Goal: Navigation & Orientation: Find specific page/section

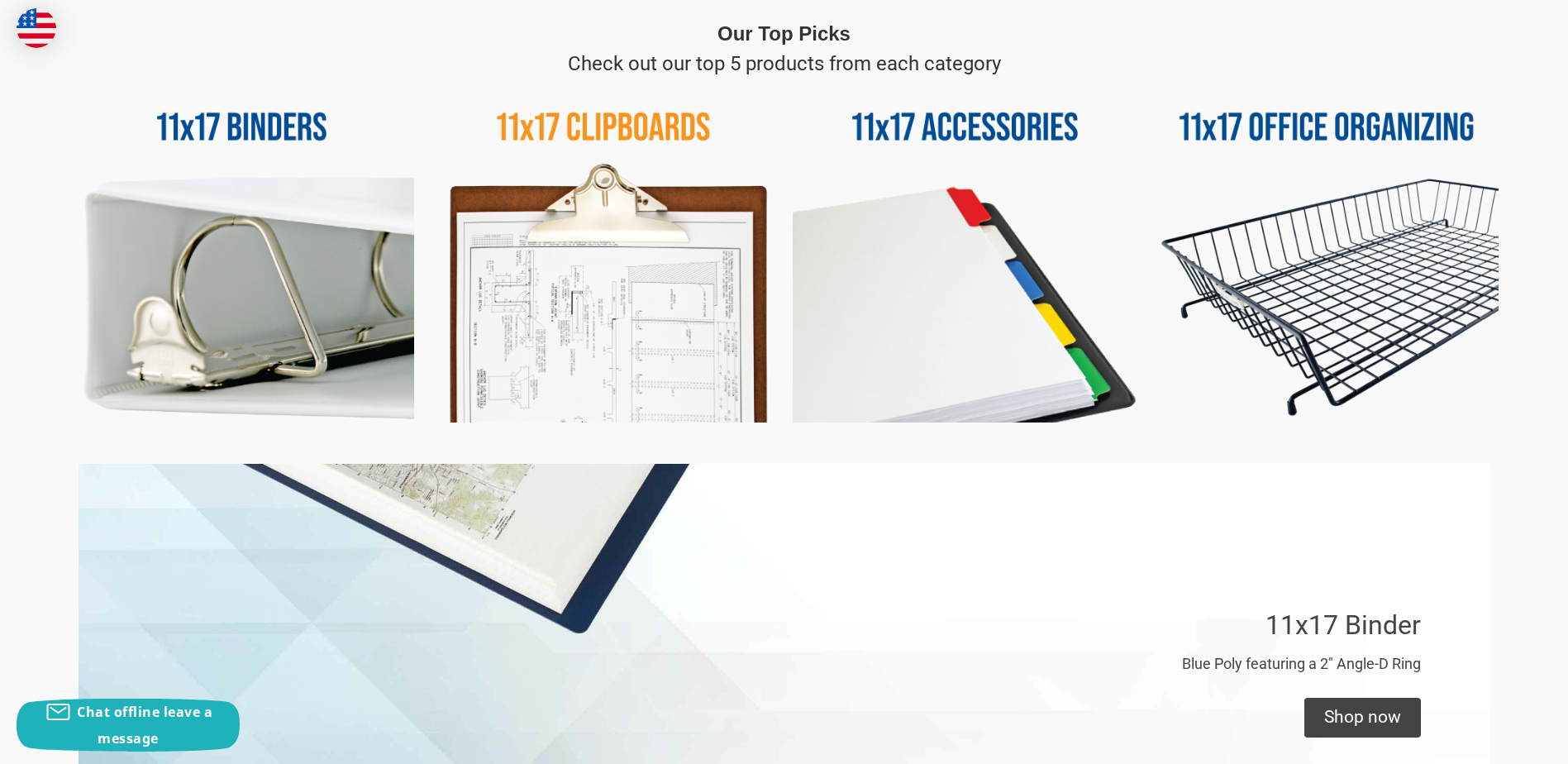
scroll to position [827, 0]
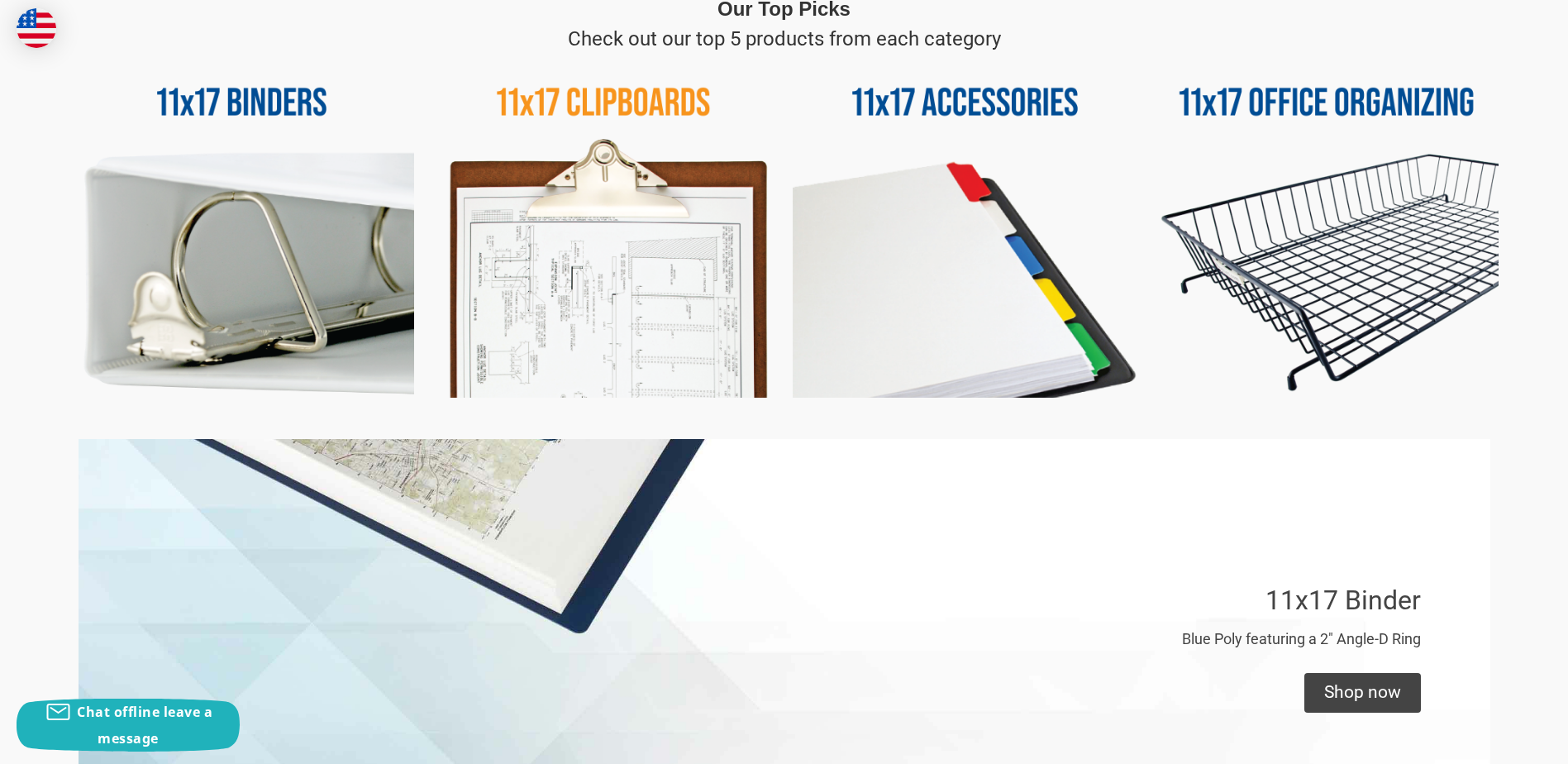
click at [1444, 248] on img at bounding box center [1327, 226] width 344 height 345
